Goal: Task Accomplishment & Management: Complete application form

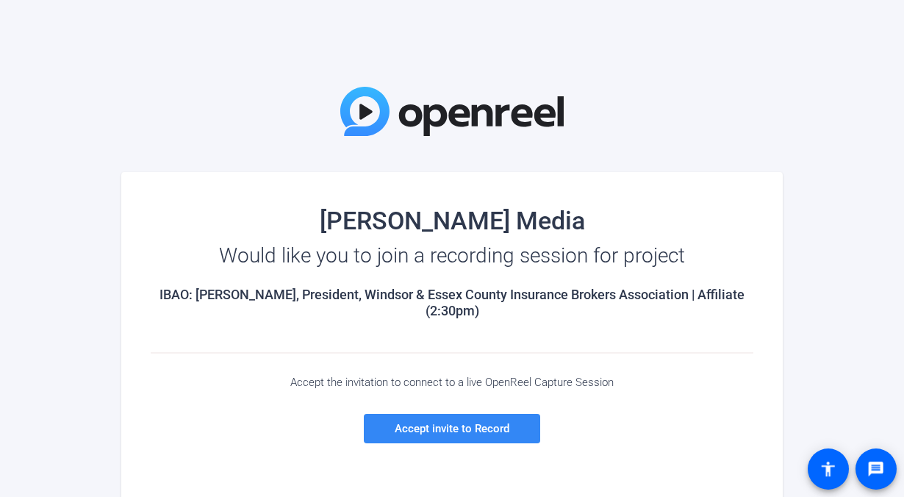
click at [442, 417] on span at bounding box center [452, 428] width 176 height 35
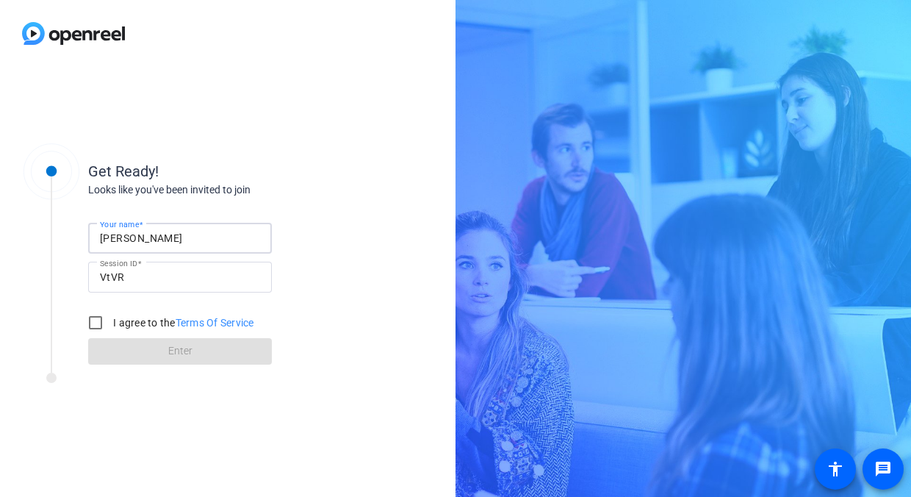
drag, startPoint x: 201, startPoint y: 237, endPoint x: -3, endPoint y: 209, distance: 205.5
click at [0, 209] on html "For screen-reader mode - click the first button of the website Accessibility Sc…" at bounding box center [455, 248] width 911 height 497
type input "[PERSON_NAME]"
click at [94, 323] on input "I agree to the Terms Of Service" at bounding box center [95, 322] width 29 height 29
checkbox input "true"
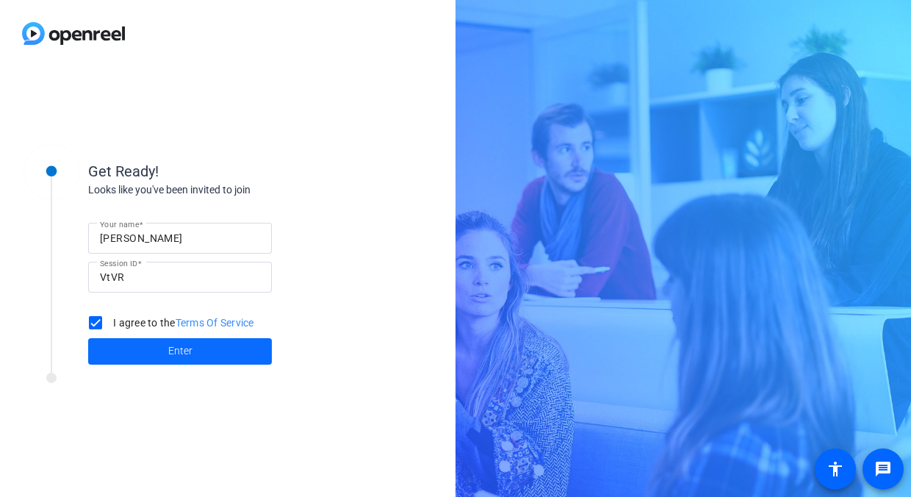
click at [153, 341] on span at bounding box center [180, 351] width 184 height 35
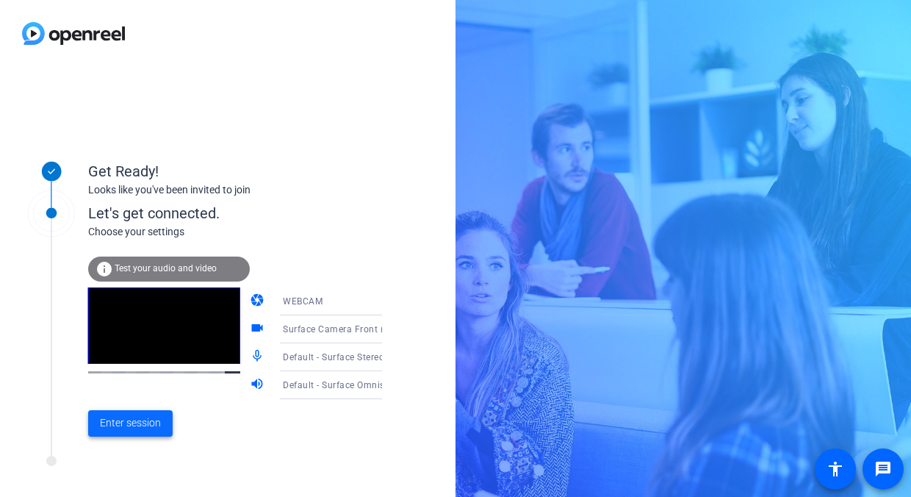
click at [148, 419] on span "Enter session" at bounding box center [130, 422] width 61 height 15
